Goal: Information Seeking & Learning: Learn about a topic

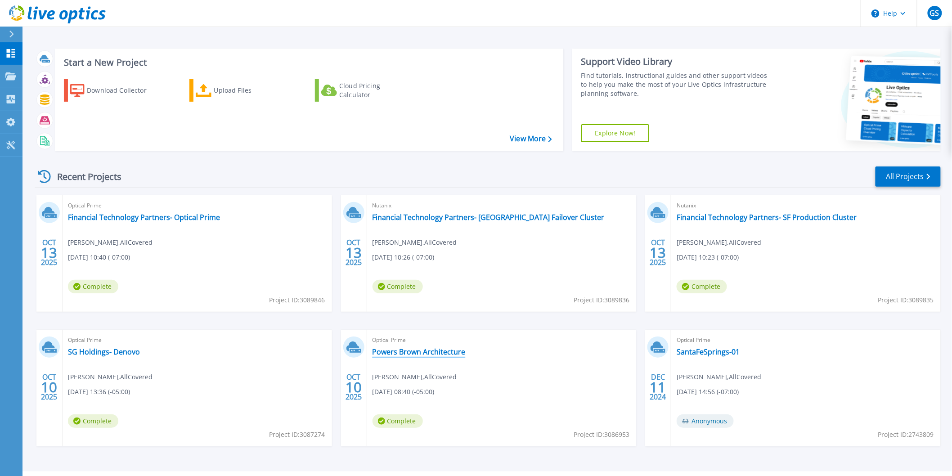
click at [428, 349] on link "Powers Brown Architecture" at bounding box center [419, 351] width 93 height 9
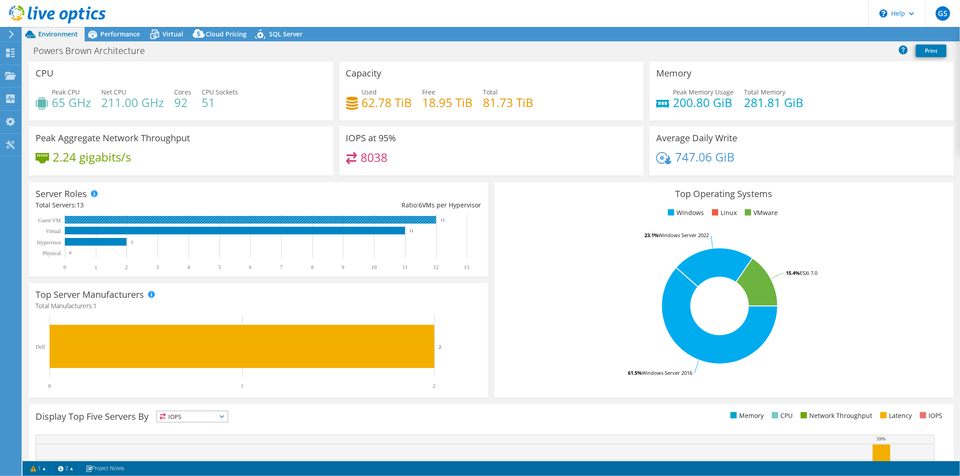
select select "USD"
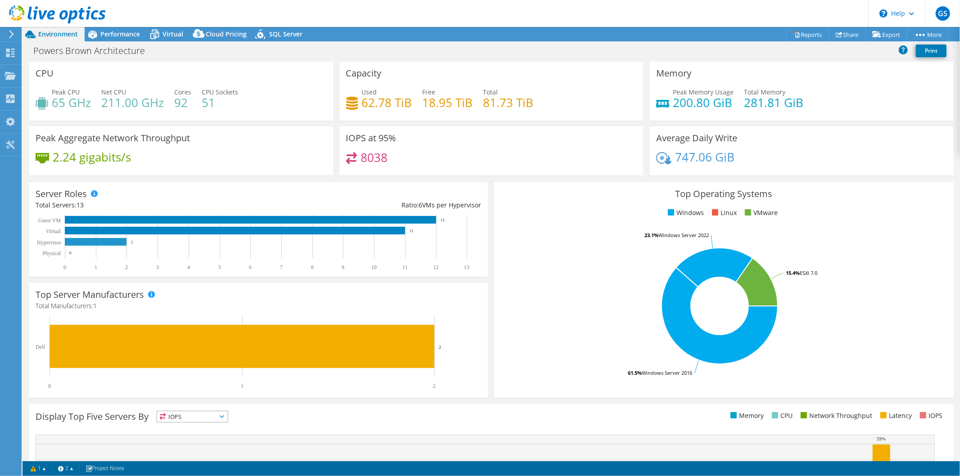
click at [95, 242] on rect at bounding box center [96, 242] width 62 height 8
click at [93, 234] on rect at bounding box center [254, 243] width 437 height 56
click at [93, 238] on rect at bounding box center [96, 242] width 62 height 8
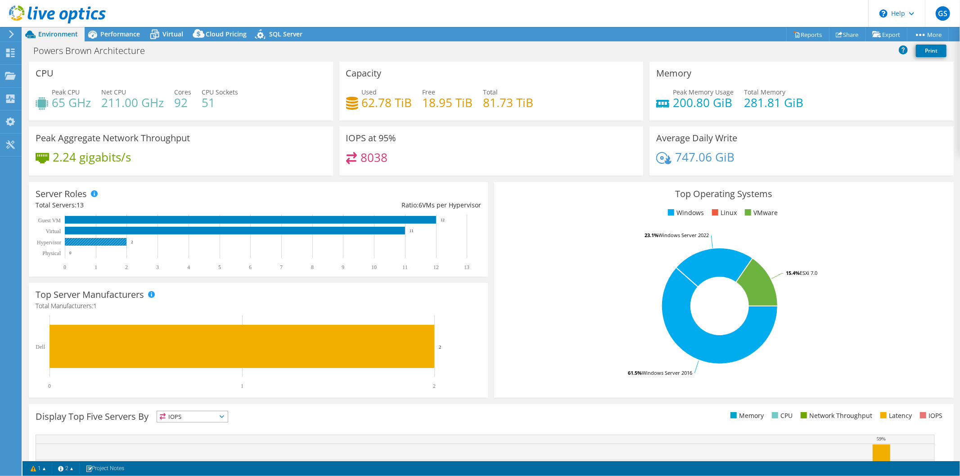
click at [93, 238] on rect at bounding box center [96, 242] width 62 height 8
click at [108, 38] on span "Performance" at bounding box center [120, 34] width 40 height 9
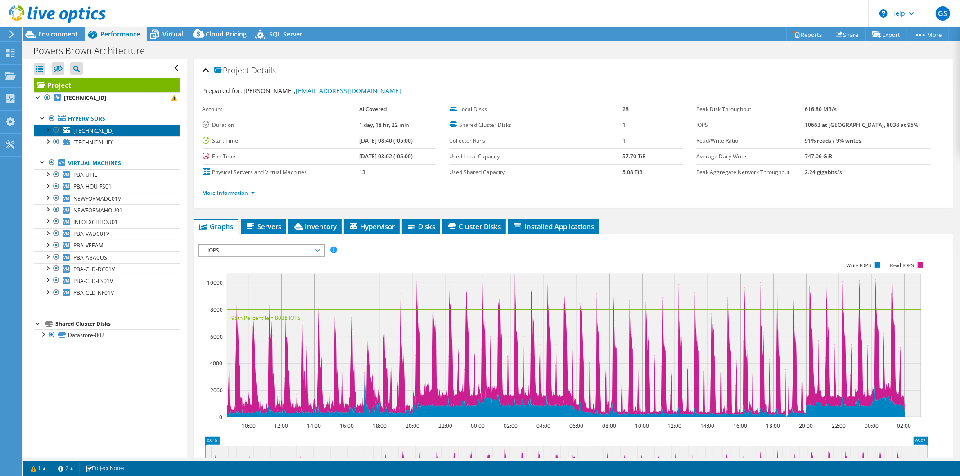
click at [96, 129] on span "[TECHNICAL_ID]" at bounding box center [93, 131] width 41 height 8
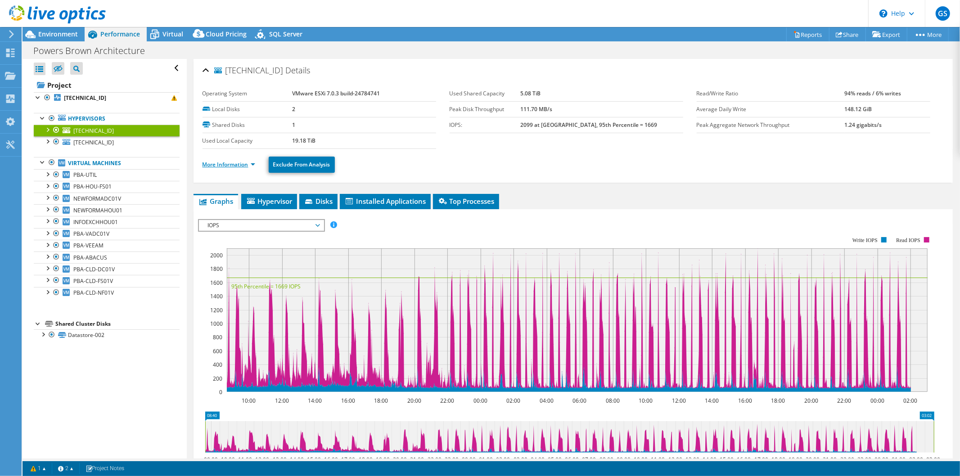
click at [228, 164] on link "More Information" at bounding box center [229, 165] width 53 height 8
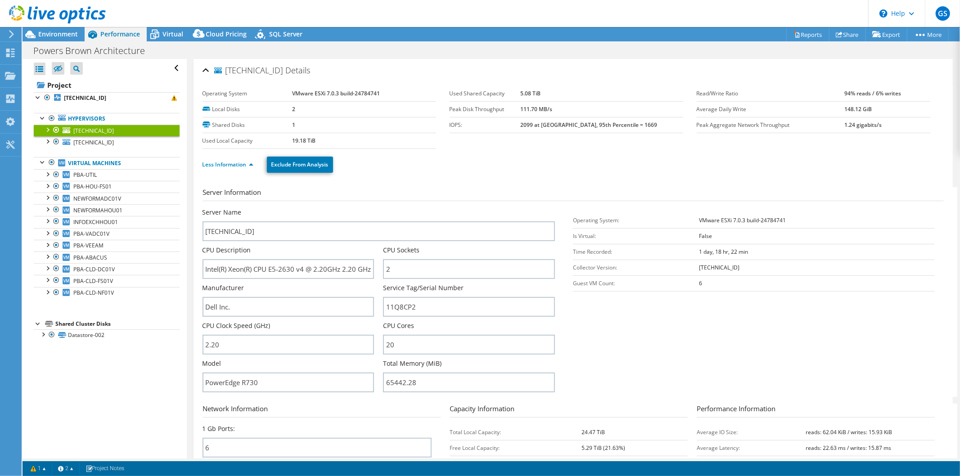
click at [638, 329] on section "Server Information Server Name [TECHNICAL_ID] CPU Description Intel(R) Xeon(R) …" at bounding box center [576, 292] width 746 height 210
drag, startPoint x: 424, startPoint y: 304, endPoint x: 379, endPoint y: 304, distance: 45.0
click at [379, 208] on div "Server Name [TECHNICAL_ID] CPU Description Intel(R) Xeon(R) CPU E5-2630 v4 @ 2.…" at bounding box center [384, 208] width 362 height 0
click at [117, 142] on link "[TECHNICAL_ID]" at bounding box center [107, 142] width 146 height 12
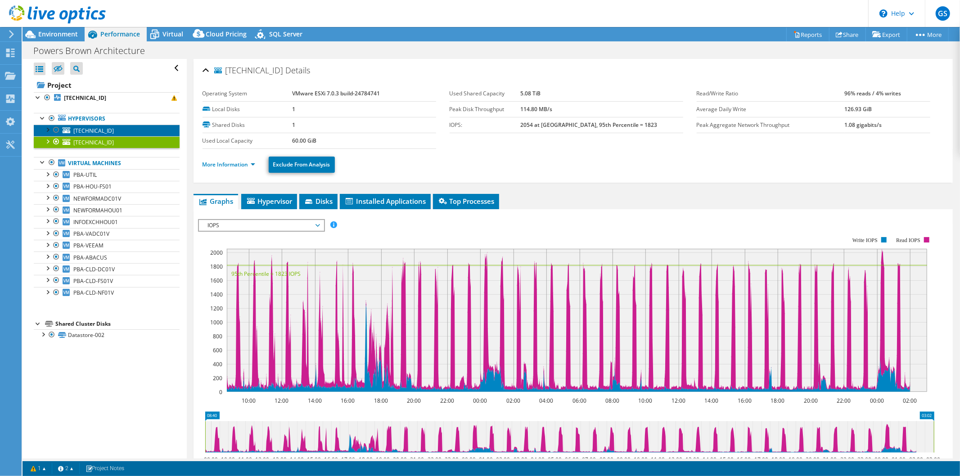
click at [121, 126] on link "[TECHNICAL_ID]" at bounding box center [107, 131] width 146 height 12
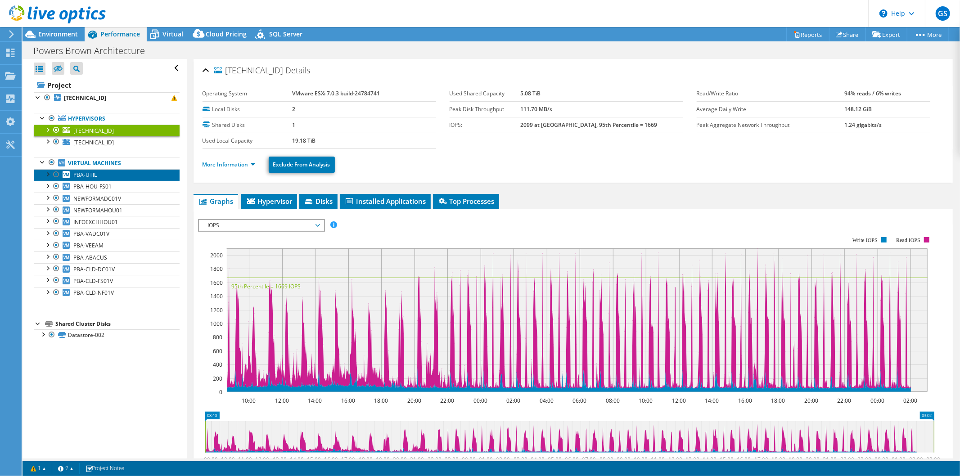
click at [104, 174] on link "PBA-UTIL" at bounding box center [107, 175] width 146 height 12
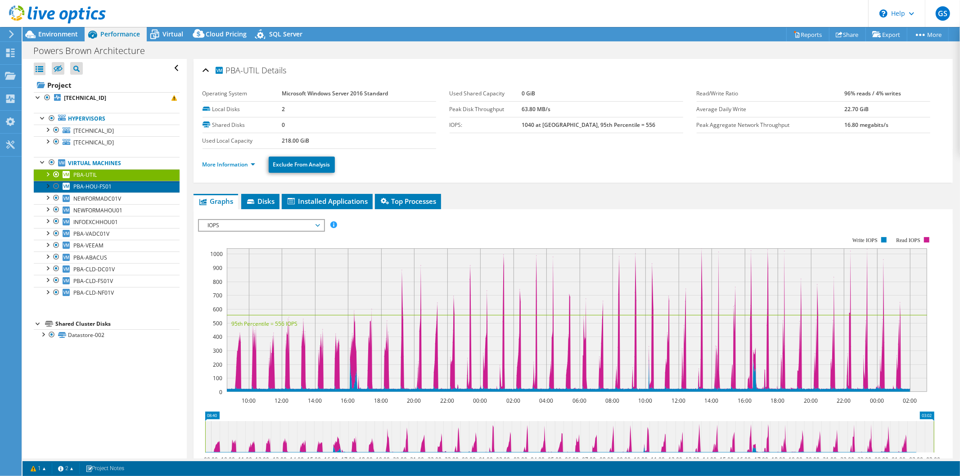
click at [118, 185] on link "PBA-HOU-FS01" at bounding box center [107, 187] width 146 height 12
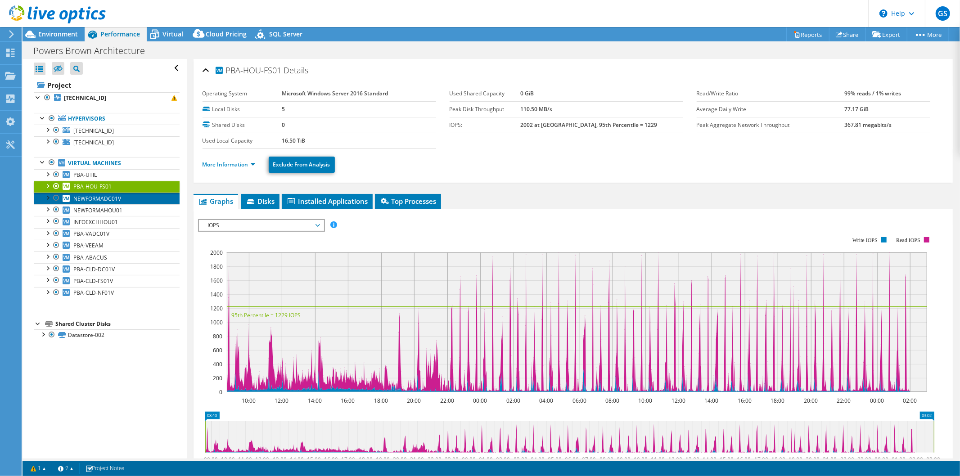
click at [127, 195] on link "NEWFORMADC01V" at bounding box center [107, 199] width 146 height 12
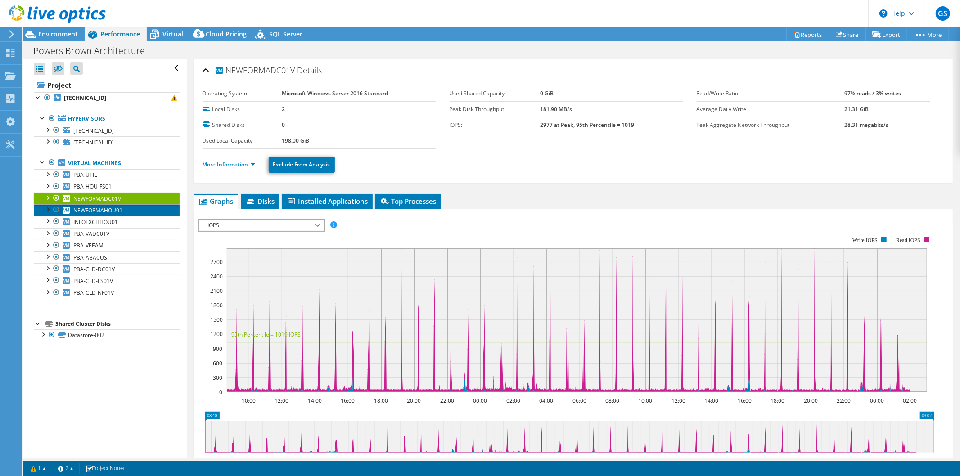
click at [133, 210] on link "NEWFORMAHOU01" at bounding box center [107, 210] width 146 height 12
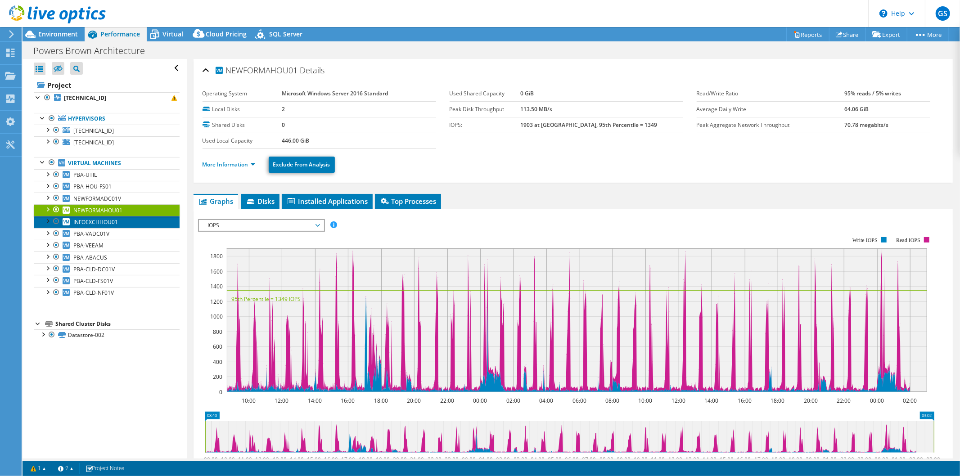
click at [131, 222] on link "INFOEXCHHOU01" at bounding box center [107, 222] width 146 height 12
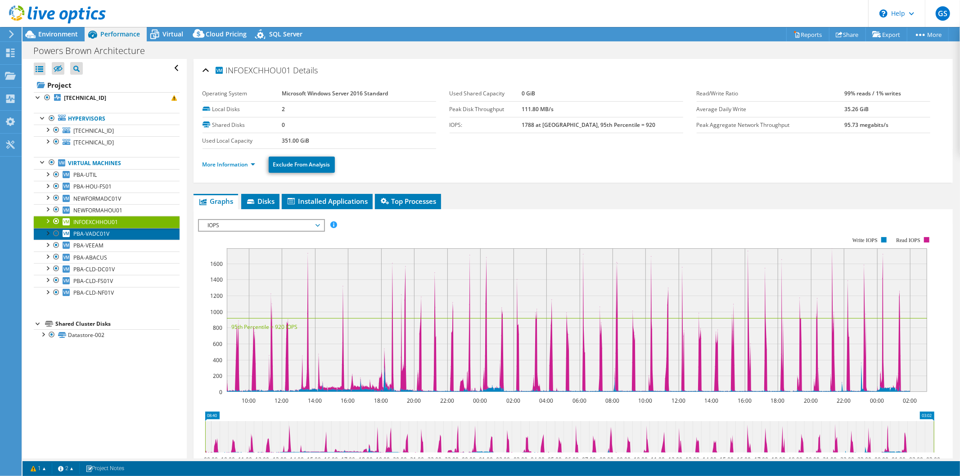
click at [130, 234] on link "PBA-VADC01V" at bounding box center [107, 234] width 146 height 12
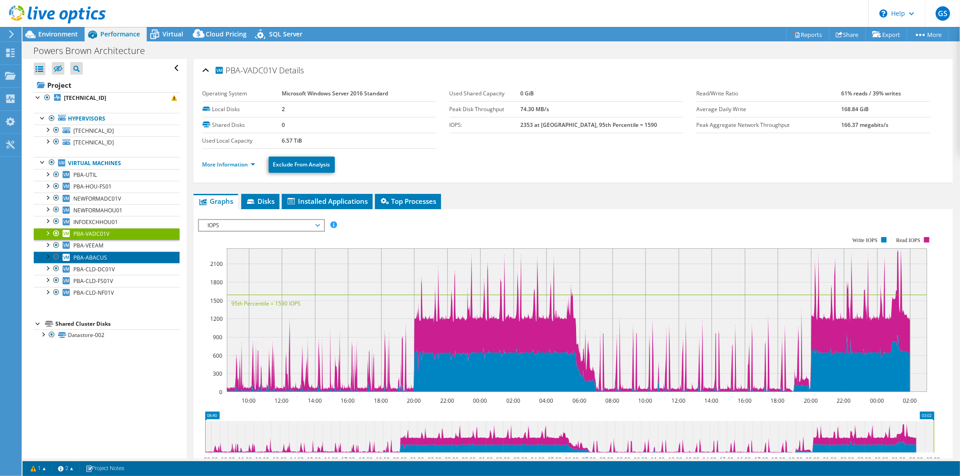
click at [126, 255] on link "PBA-ABACUS" at bounding box center [107, 258] width 146 height 12
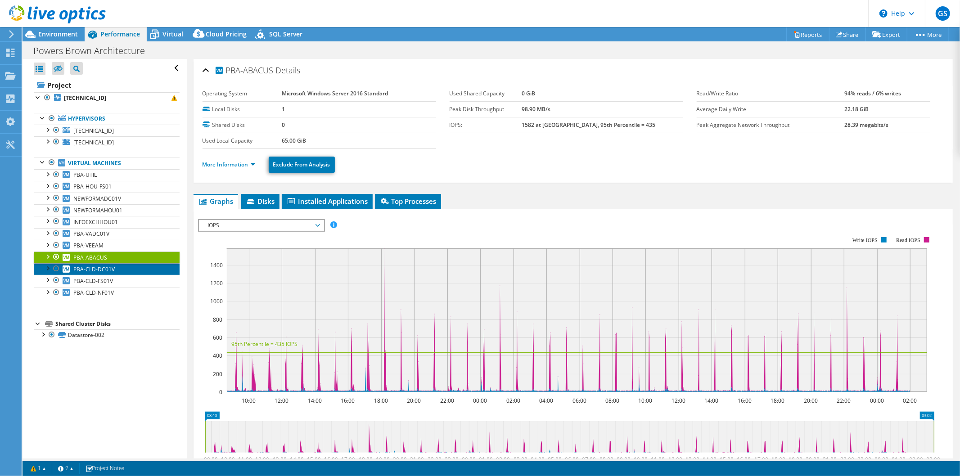
click at [126, 265] on link "PBA-CLD-DC01V" at bounding box center [107, 269] width 146 height 12
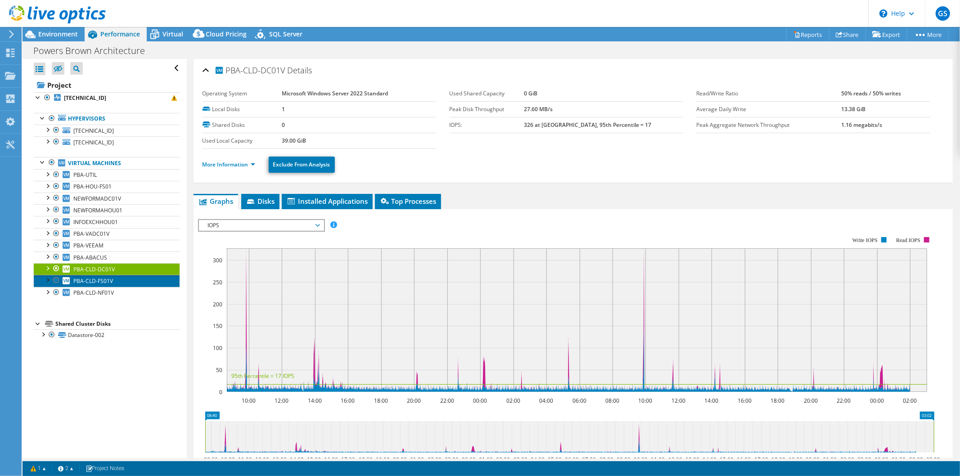
click at [131, 277] on link "PBA-CLD-FS01V" at bounding box center [107, 281] width 146 height 12
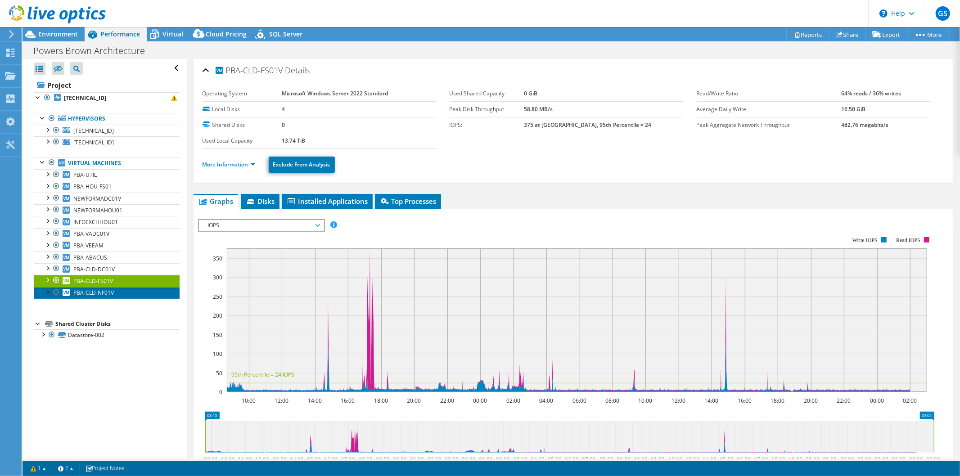
click at [134, 291] on link "PBA-CLD-NF01V" at bounding box center [107, 293] width 146 height 12
